Goal: Task Accomplishment & Management: Manage account settings

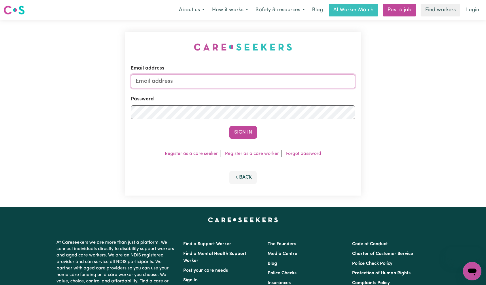
click at [248, 83] on input "Email address" at bounding box center [243, 81] width 225 height 14
click at [248, 82] on input "Email address" at bounding box center [243, 81] width 225 height 14
type input "[EMAIL_ADDRESS][DOMAIN_NAME]"
click at [243, 131] on button "Sign In" at bounding box center [243, 132] width 28 height 13
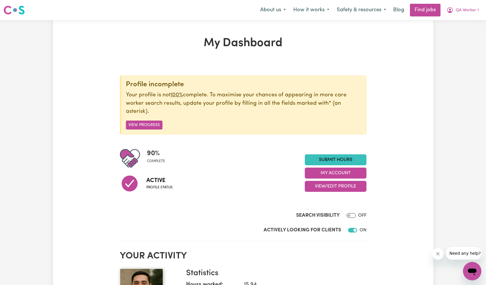
click at [436, 250] on button "Close message from company" at bounding box center [438, 254] width 12 height 12
click at [345, 189] on button "View/Edit Profile" at bounding box center [336, 186] width 62 height 11
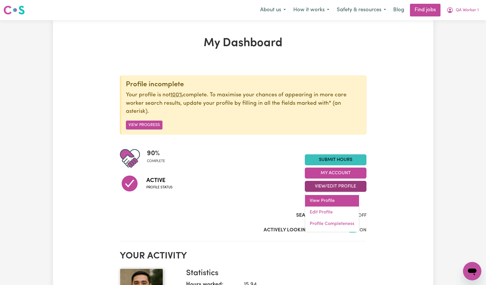
click at [342, 200] on link "View Profile" at bounding box center [332, 201] width 54 height 12
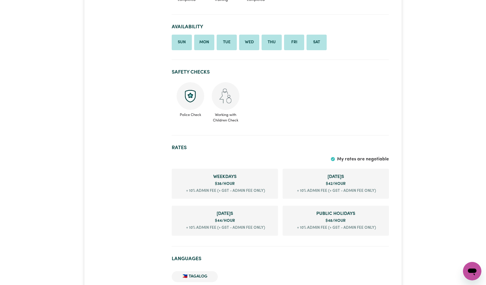
scroll to position [193, 0]
